Goal: Check status: Check status

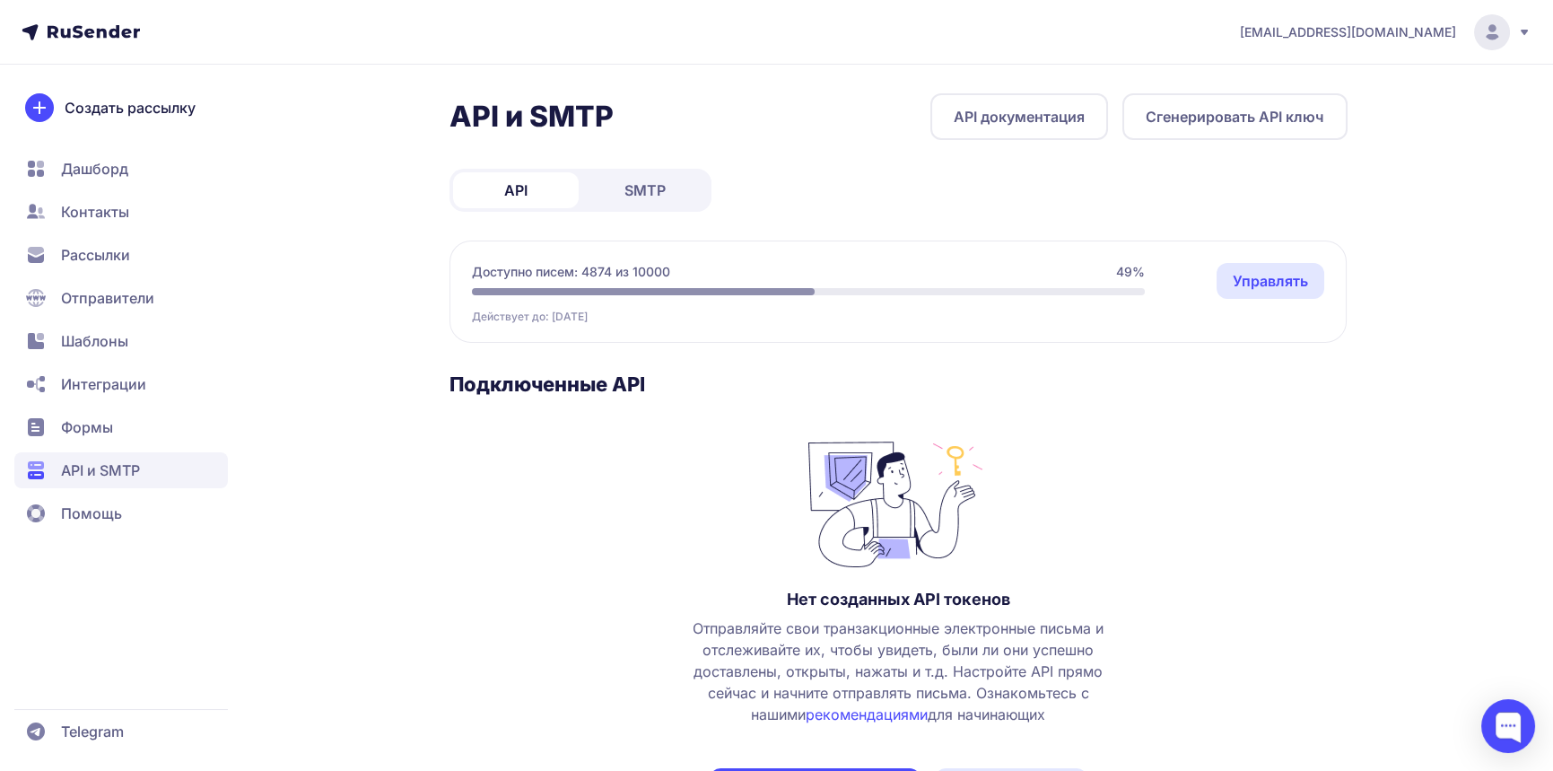
click at [639, 191] on span "SMTP" at bounding box center [644, 190] width 41 height 22
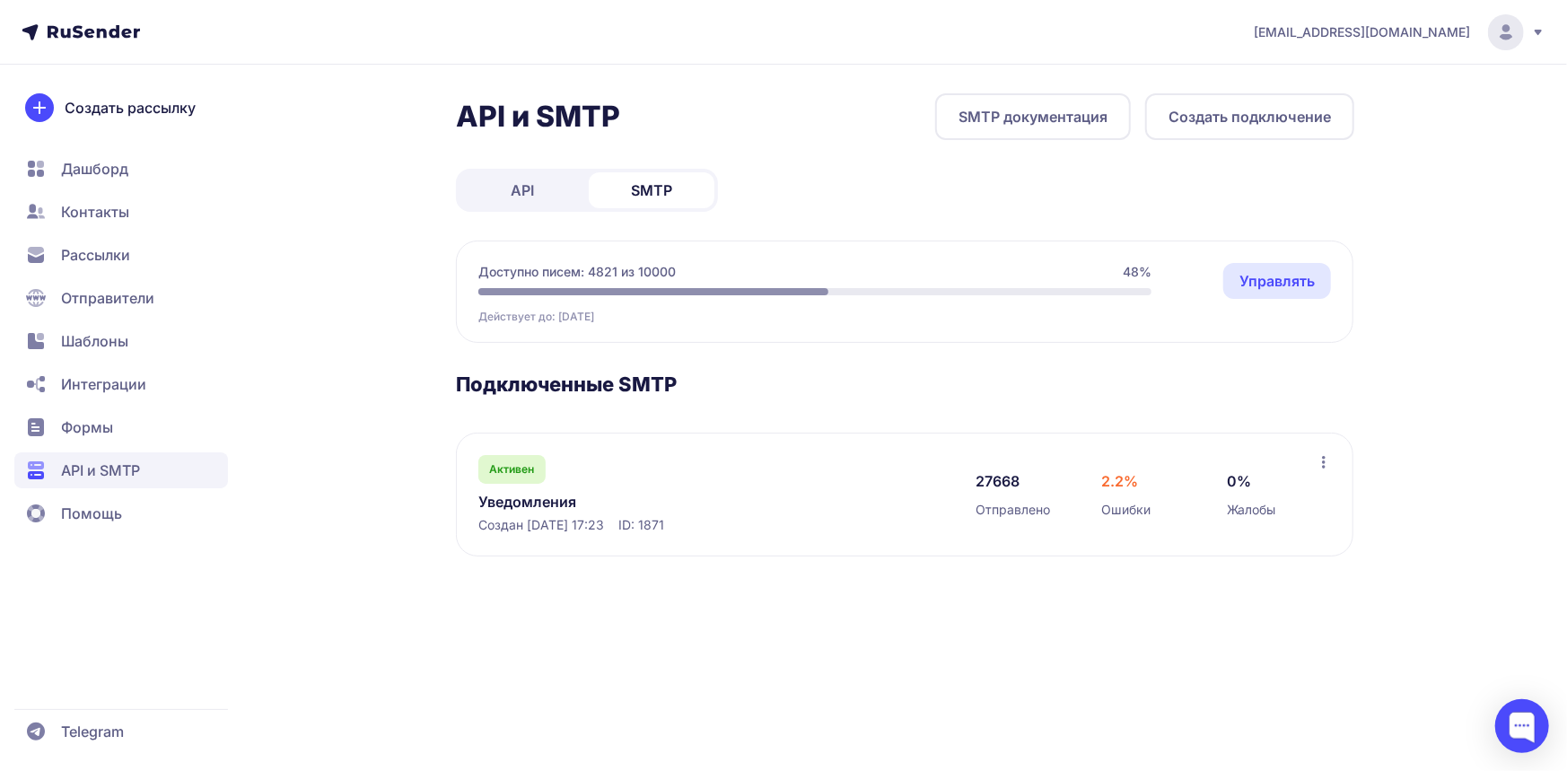
click at [528, 502] on link "Уведомления" at bounding box center [662, 502] width 368 height 22
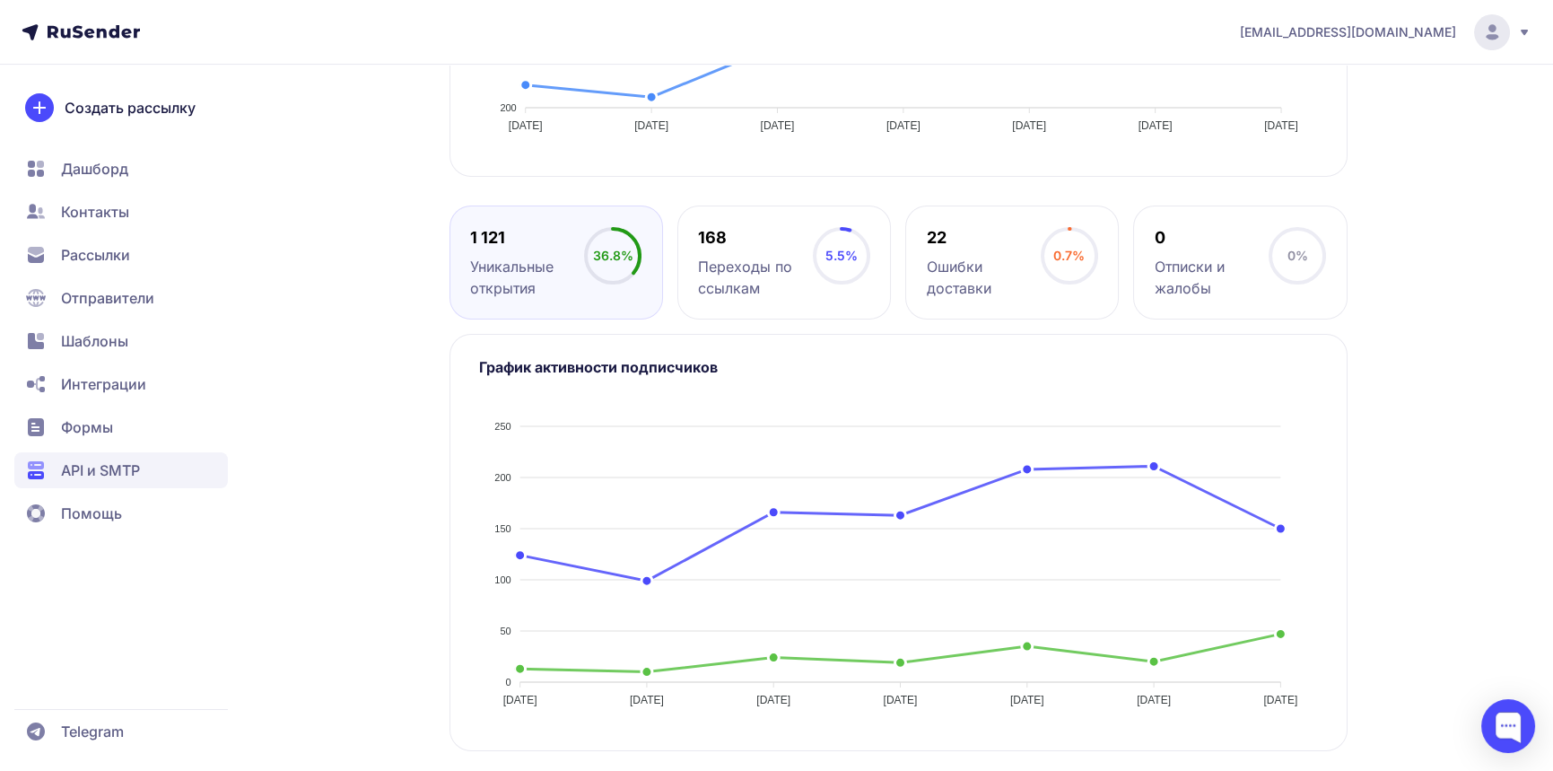
scroll to position [277, 0]
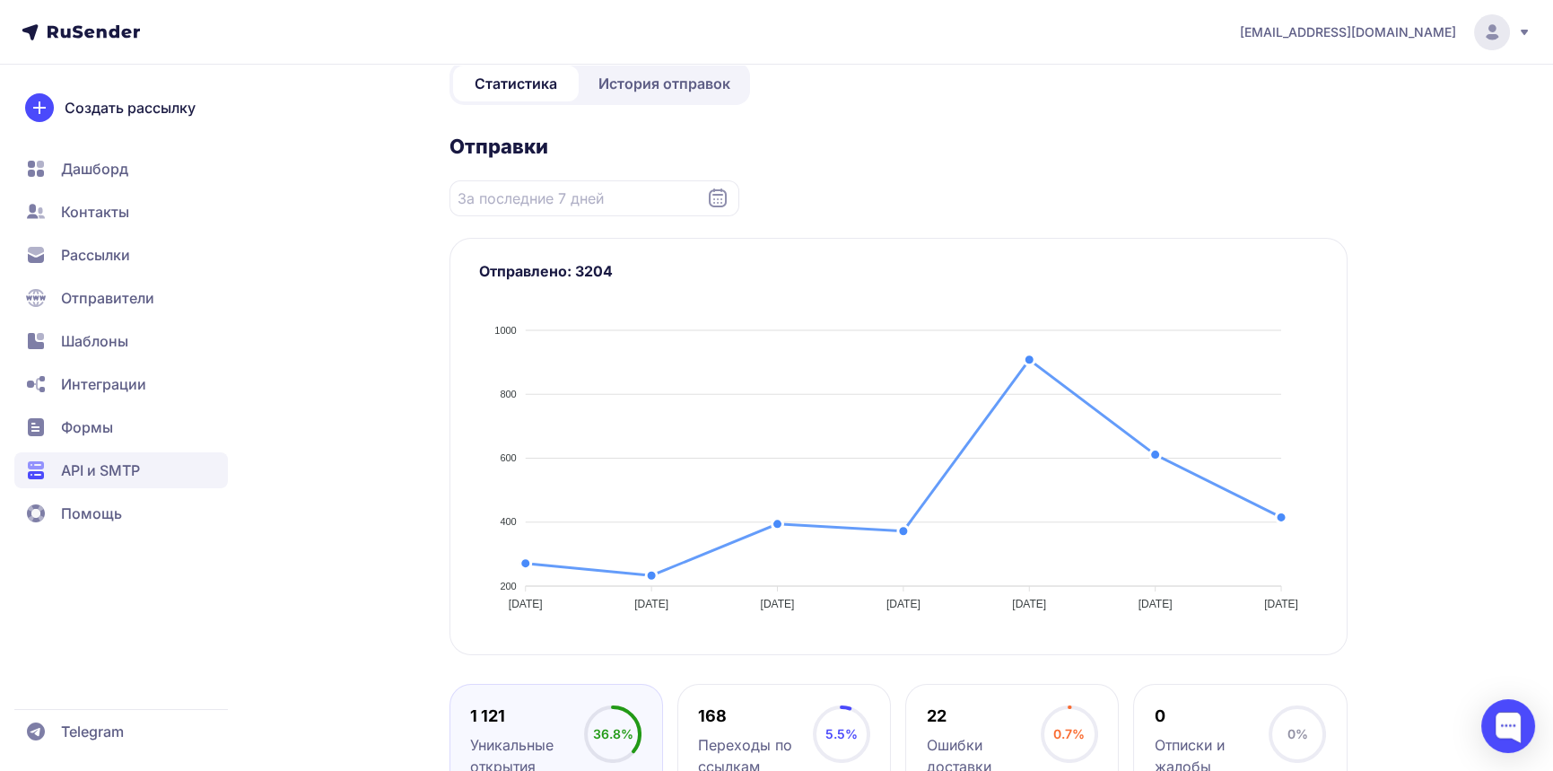
click at [626, 84] on span "История отправок" at bounding box center [664, 84] width 132 height 22
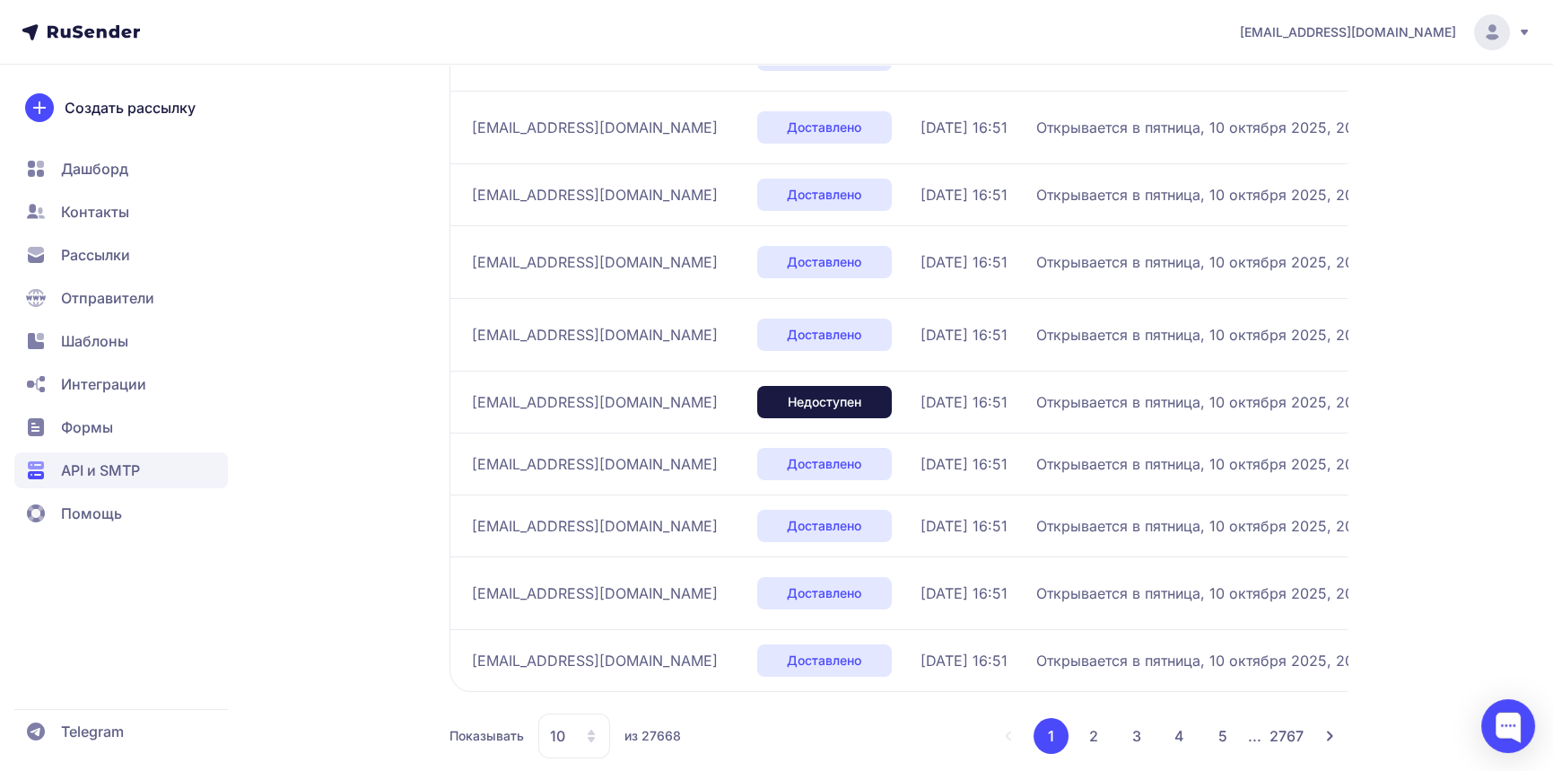
scroll to position [442, 0]
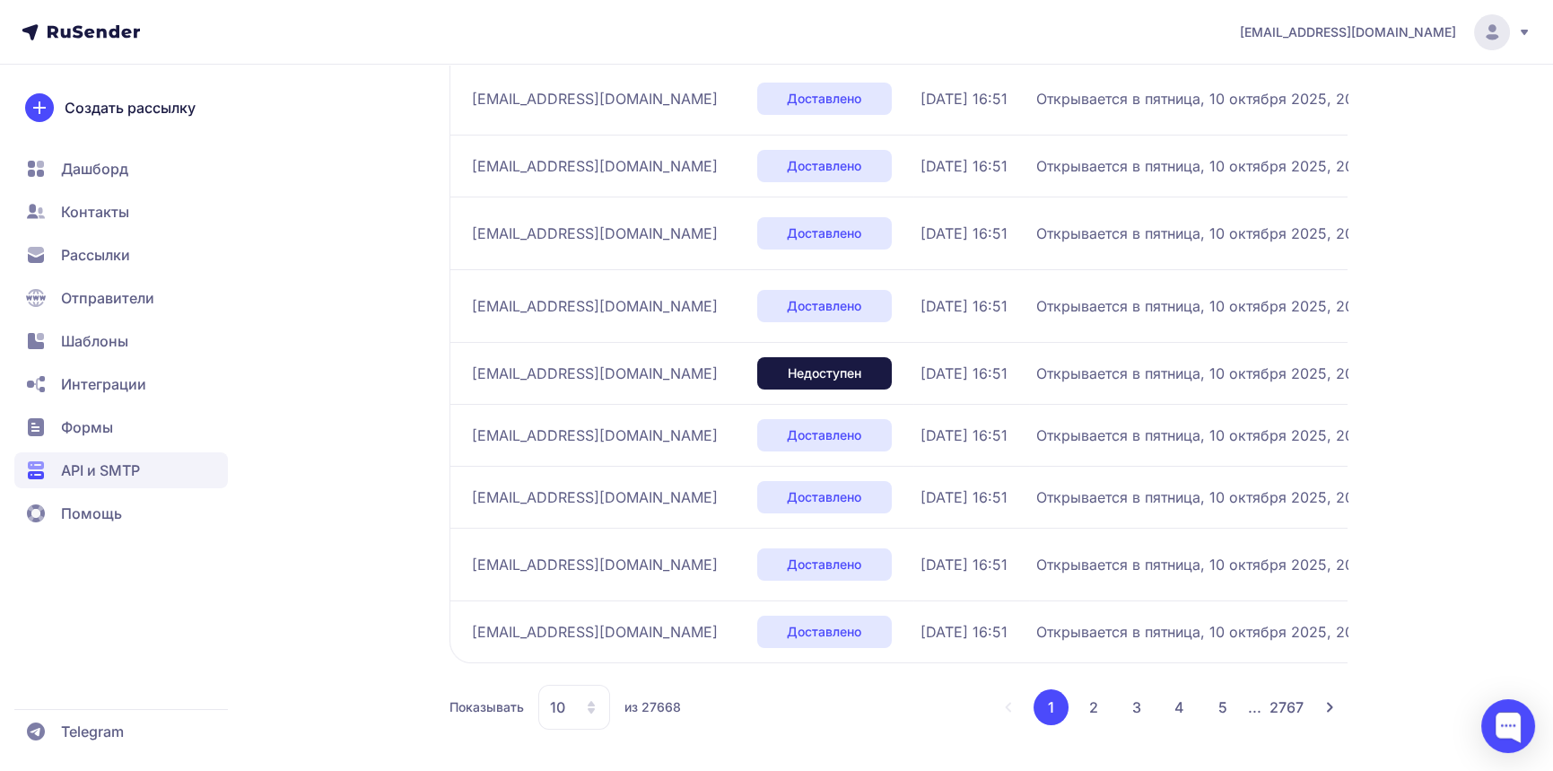
click at [1086, 704] on button "2" at bounding box center [1094, 707] width 36 height 36
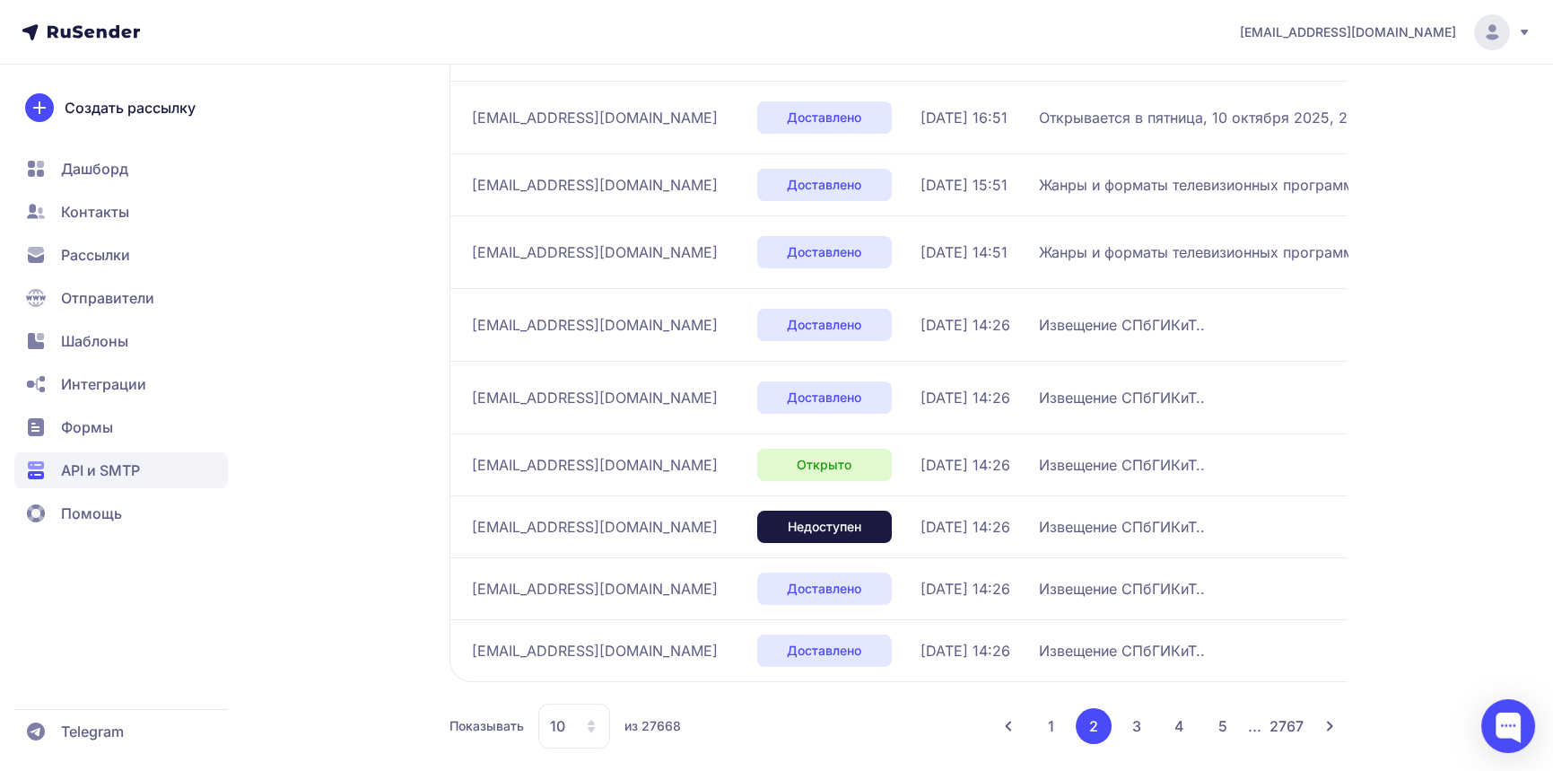
scroll to position [485, 0]
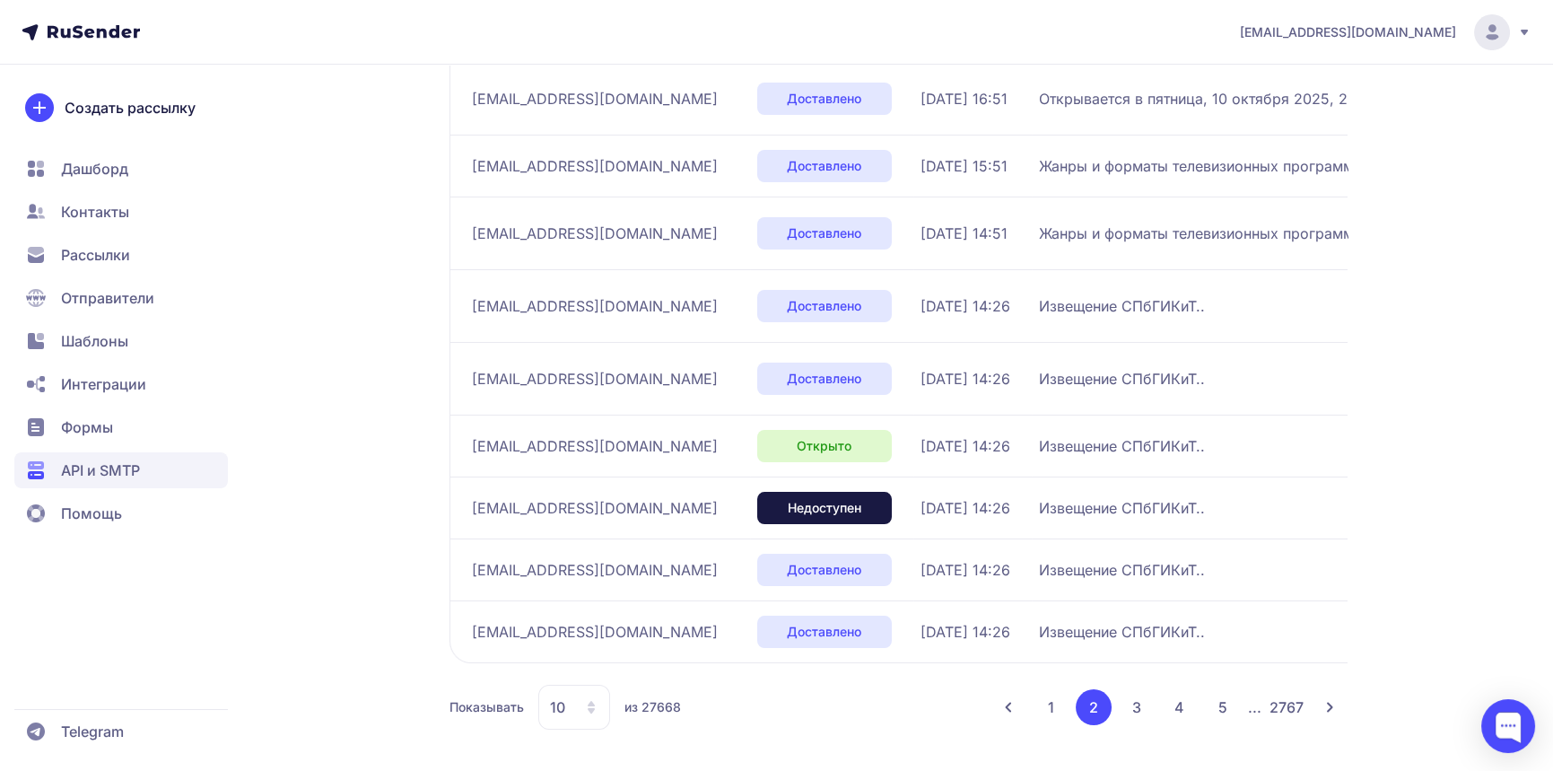
click at [1130, 702] on button "3" at bounding box center [1137, 707] width 36 height 36
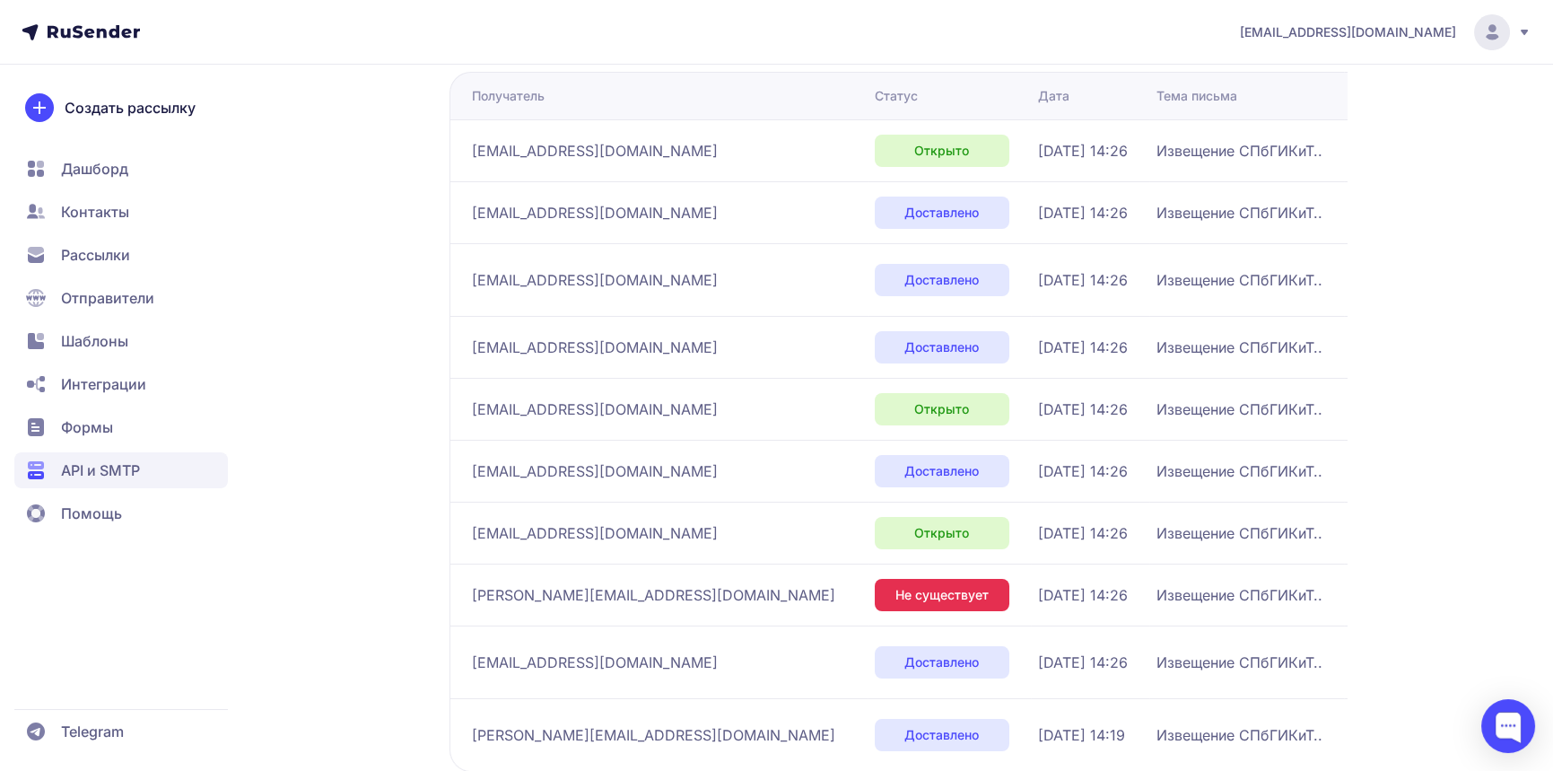
scroll to position [432, 0]
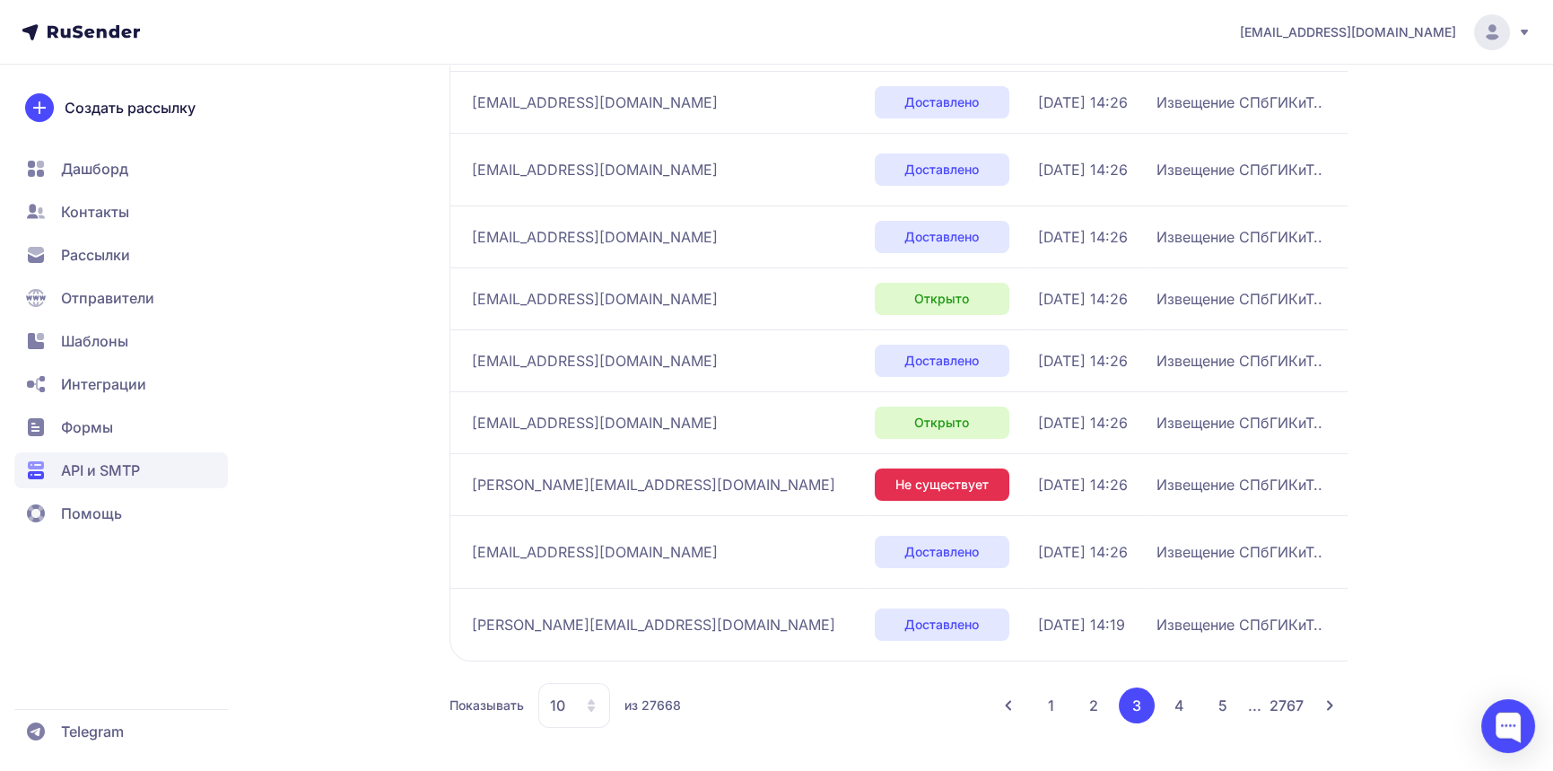
click at [1183, 697] on button "4" at bounding box center [1180, 705] width 36 height 36
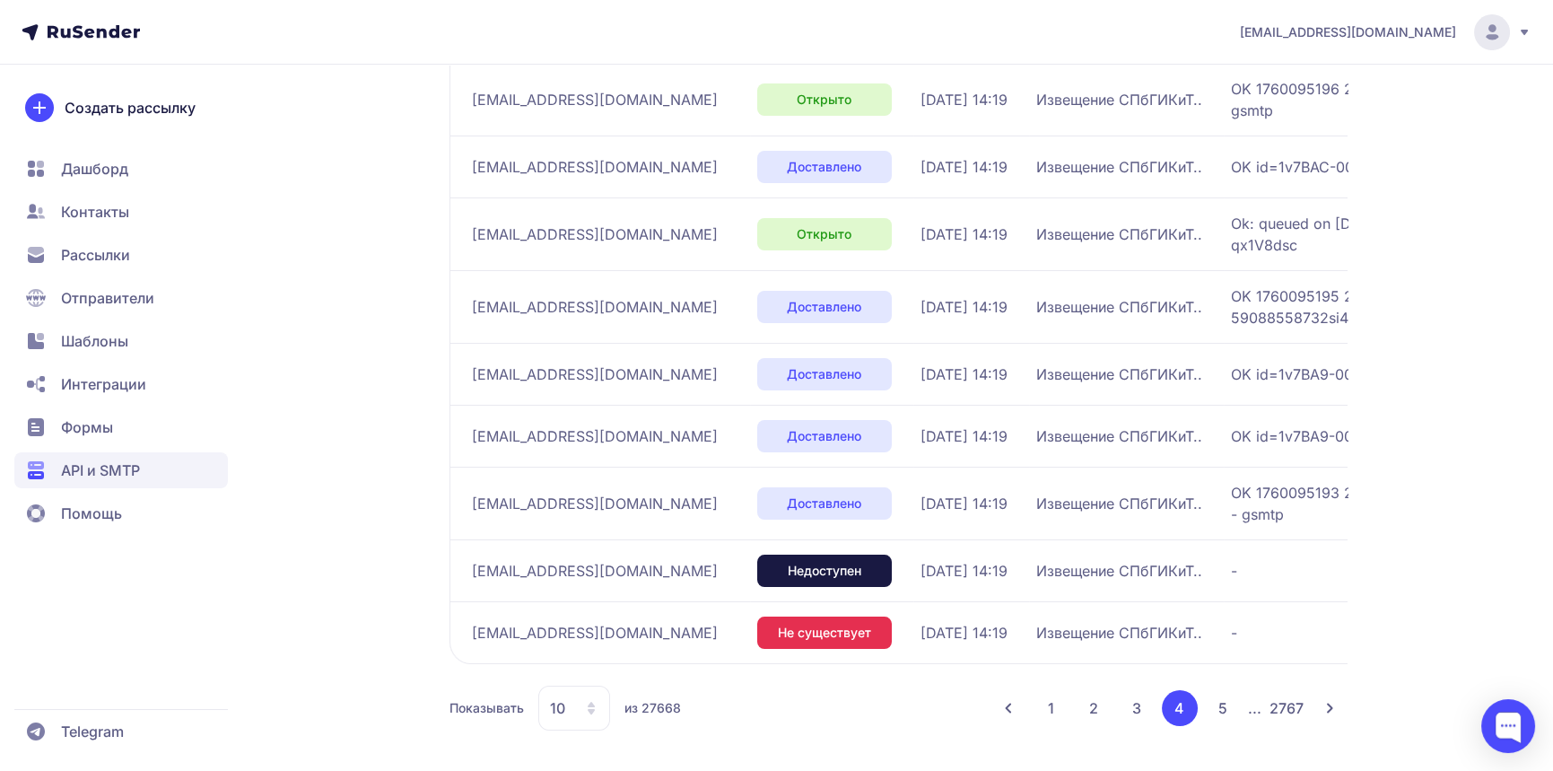
scroll to position [442, 0]
click at [1214, 711] on button "5" at bounding box center [1223, 707] width 36 height 36
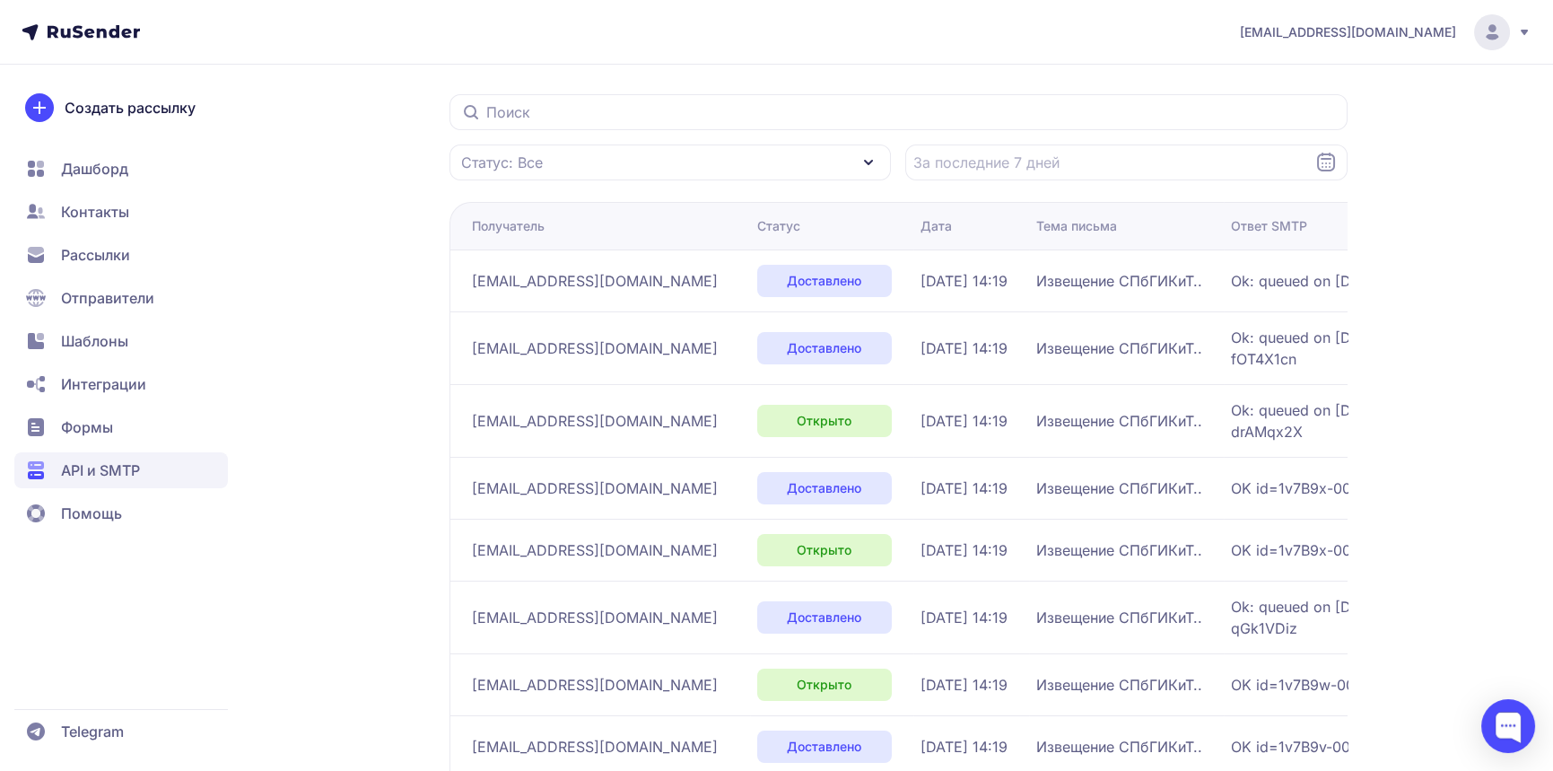
scroll to position [453, 0]
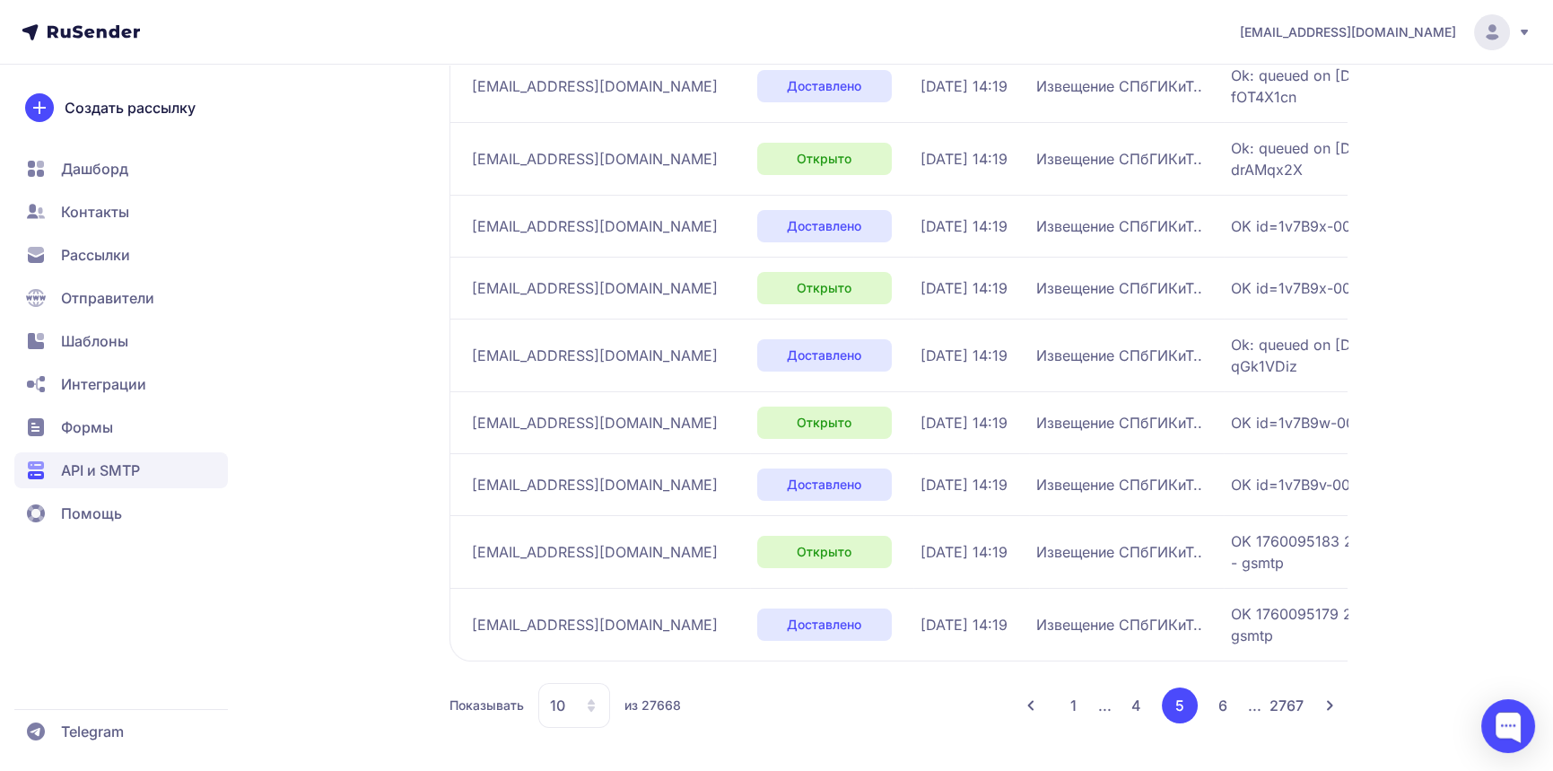
click at [1231, 715] on button "6" at bounding box center [1223, 705] width 36 height 36
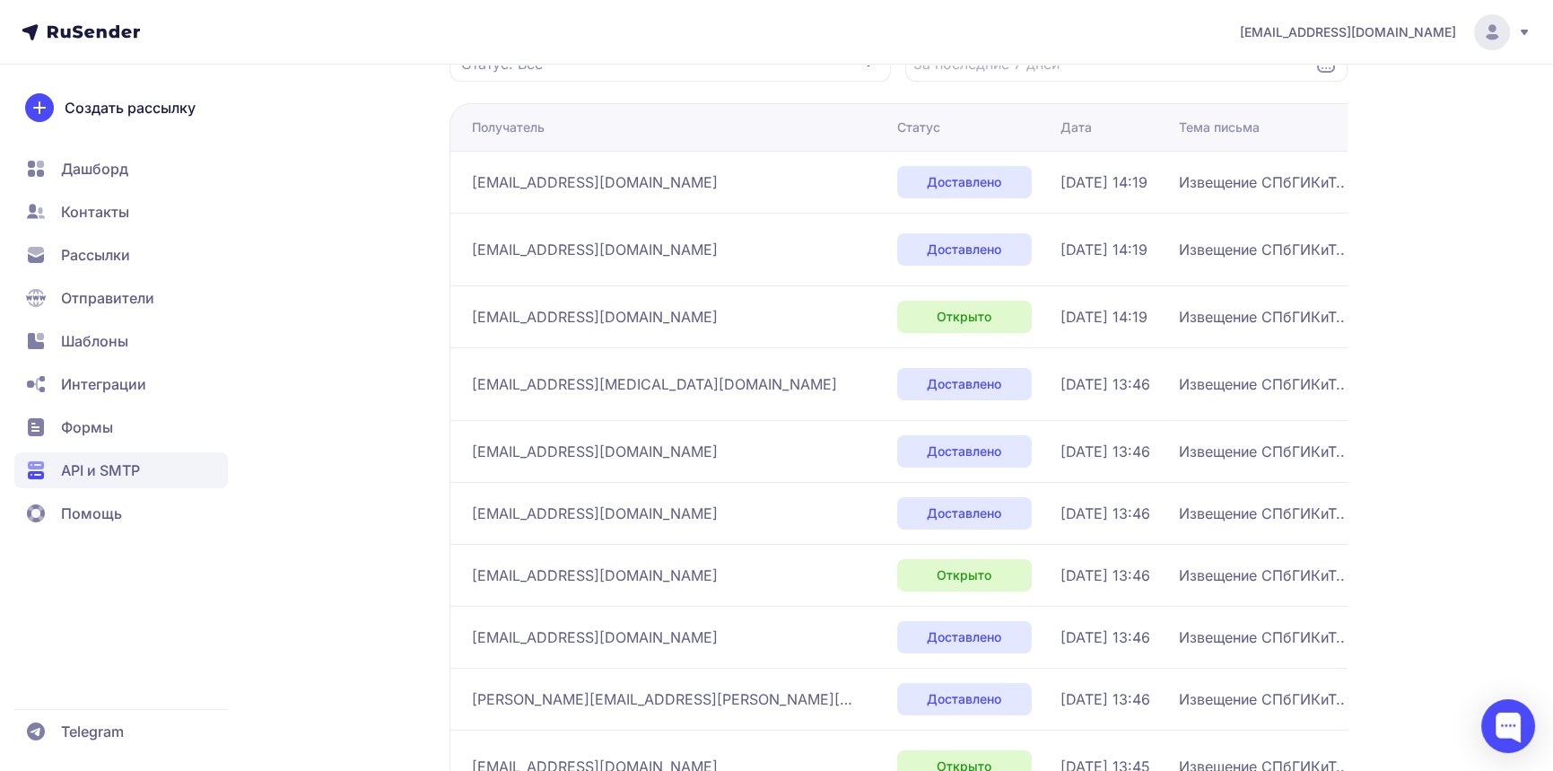
scroll to position [421, 0]
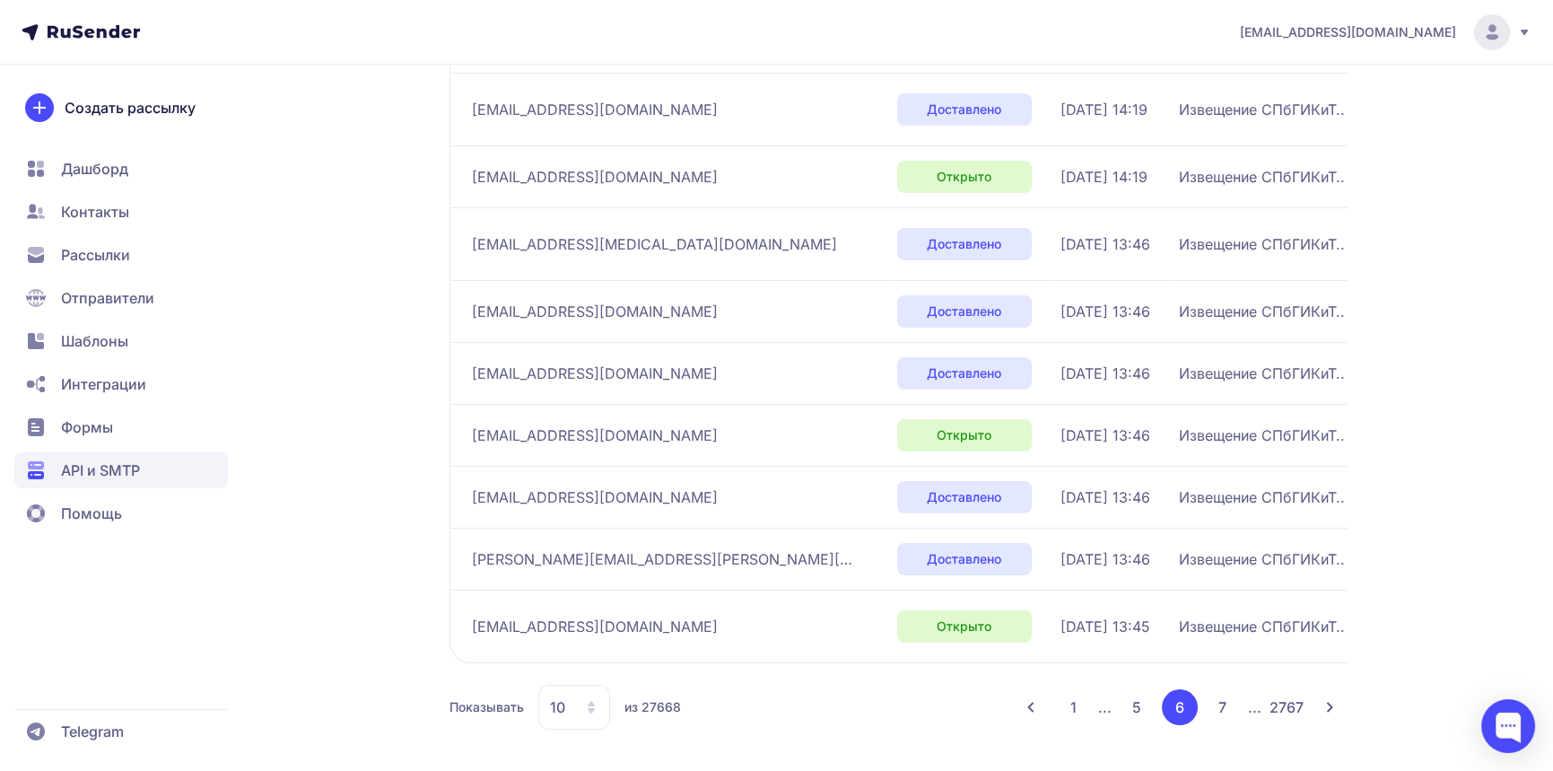
click at [1211, 701] on button "7" at bounding box center [1223, 707] width 36 height 36
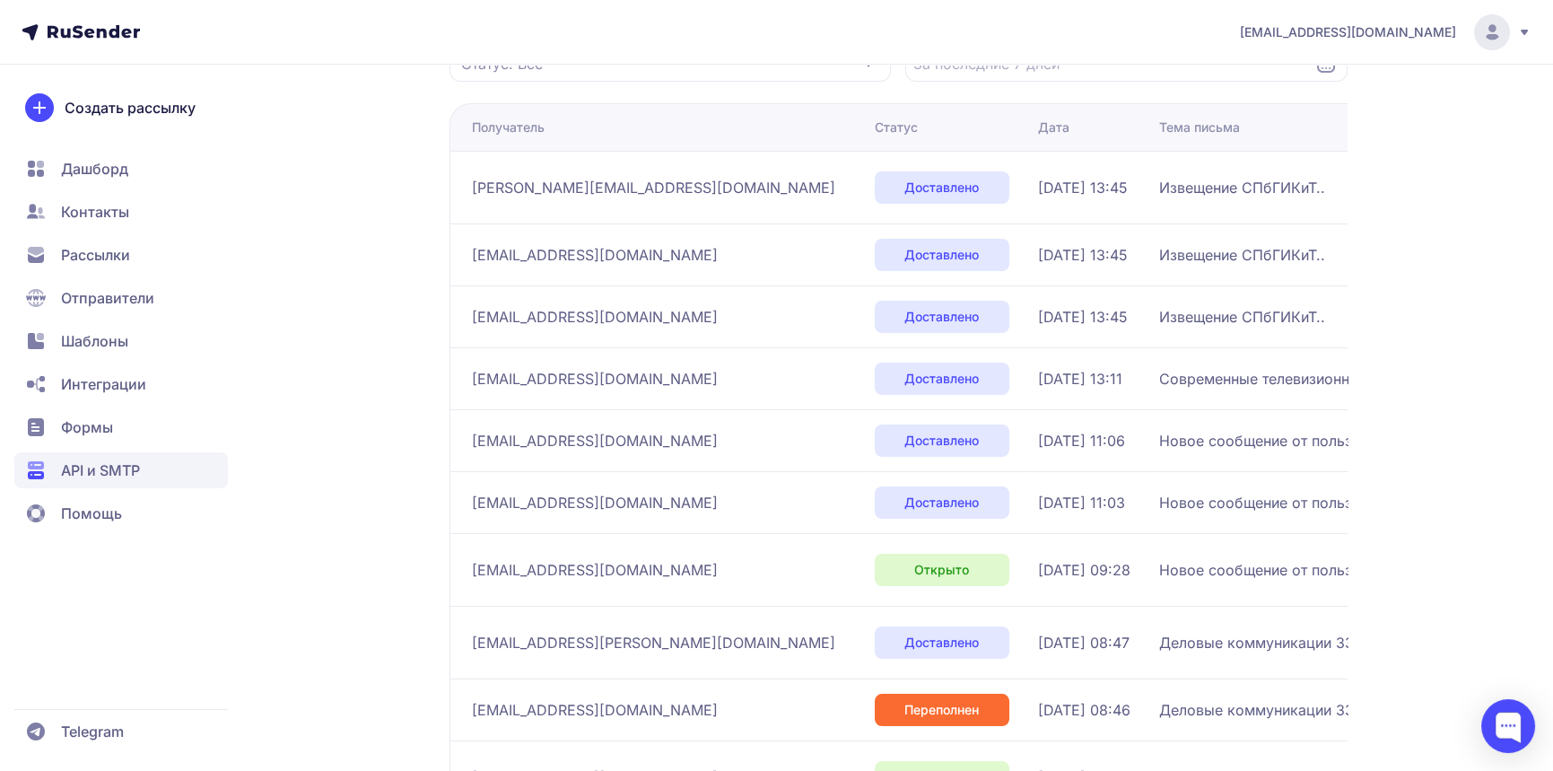
scroll to position [421, 0]
